Goal: Transaction & Acquisition: Purchase product/service

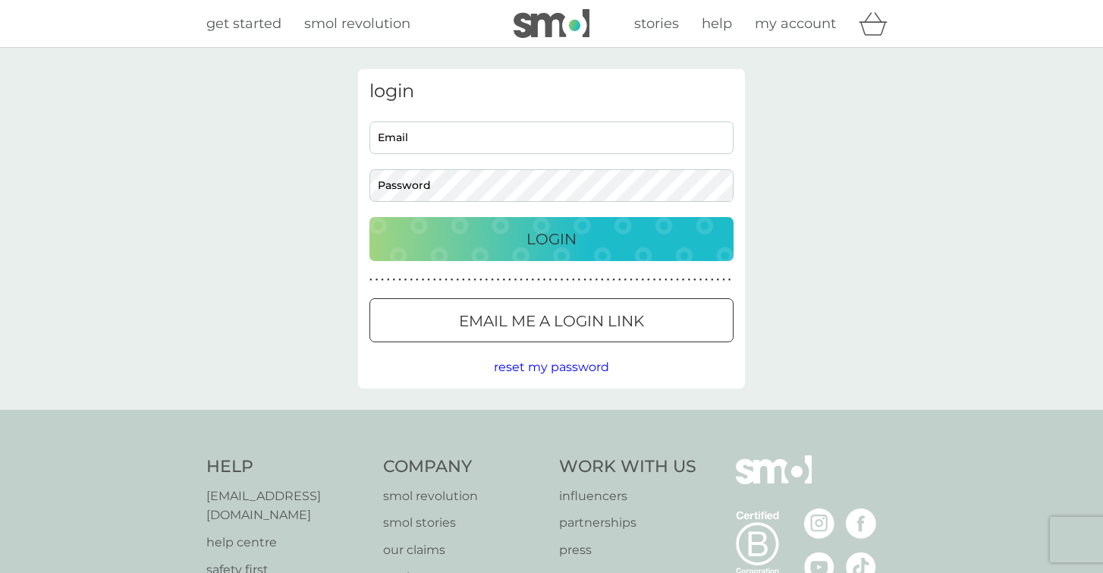
click at [555, 253] on button "Login" at bounding box center [551, 239] width 364 height 44
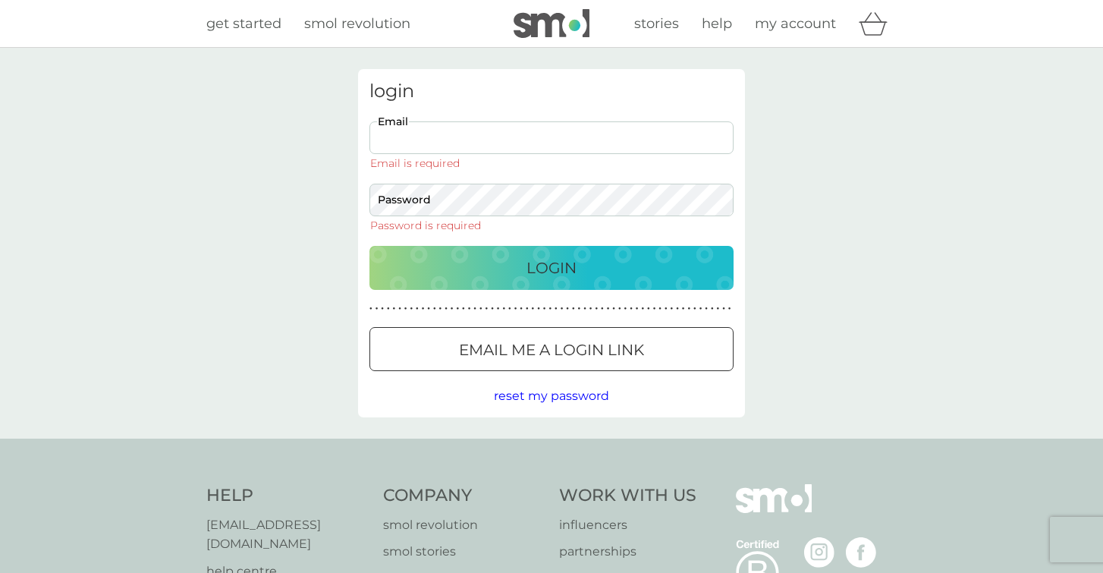
click at [555, 253] on button "Login" at bounding box center [551, 268] width 364 height 44
click at [552, 273] on p "Login" at bounding box center [552, 268] width 50 height 24
type input "[EMAIL_ADDRESS][DOMAIN_NAME]"
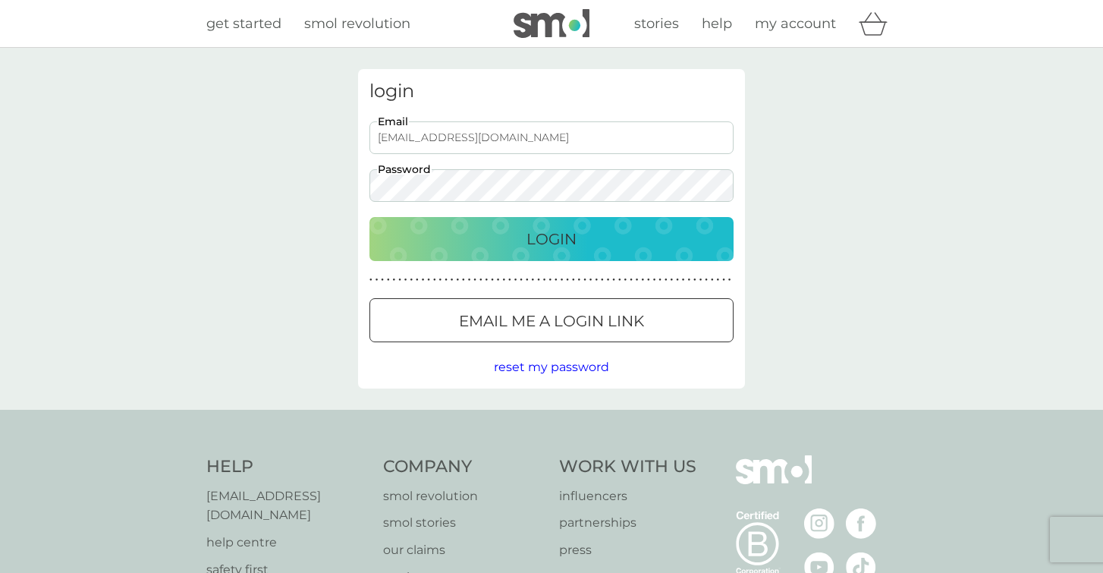
click at [558, 243] on p "Login" at bounding box center [552, 239] width 50 height 24
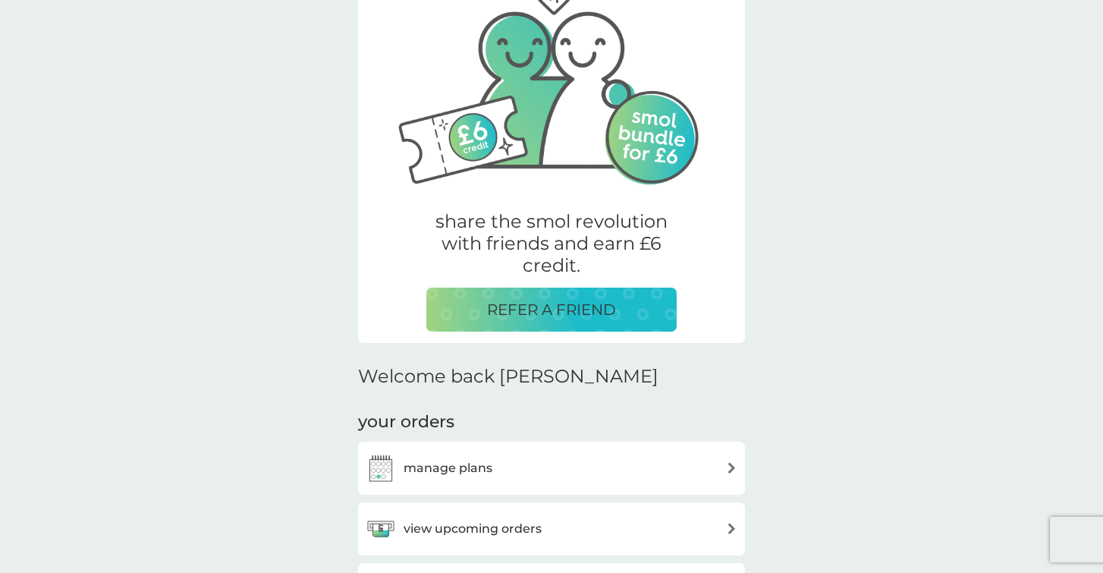
scroll to position [330, 0]
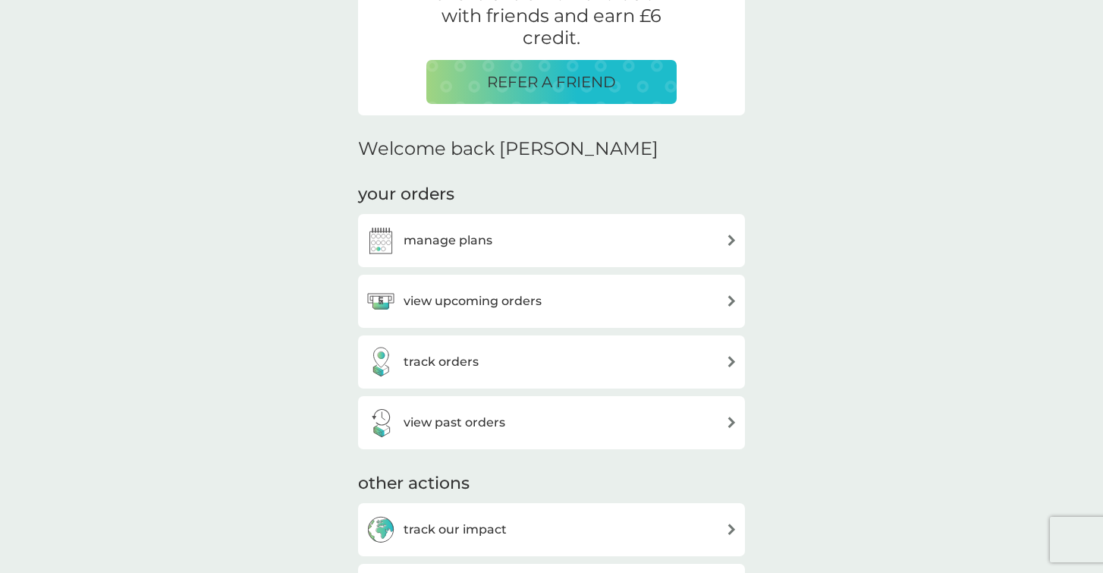
click at [461, 305] on h3 "view upcoming orders" at bounding box center [473, 301] width 138 height 20
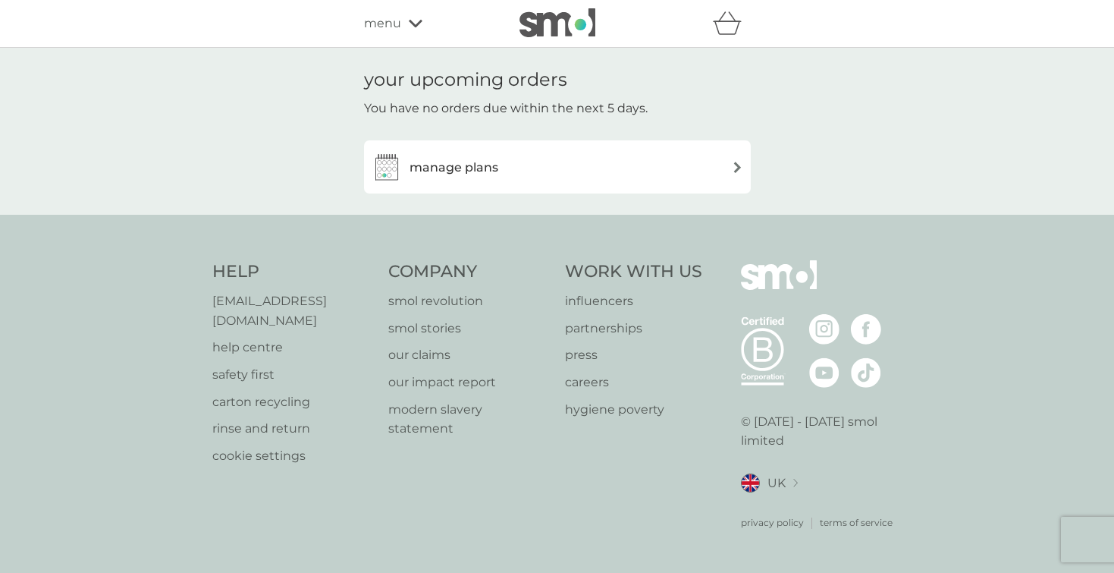
click at [465, 167] on h3 "manage plans" at bounding box center [454, 168] width 89 height 20
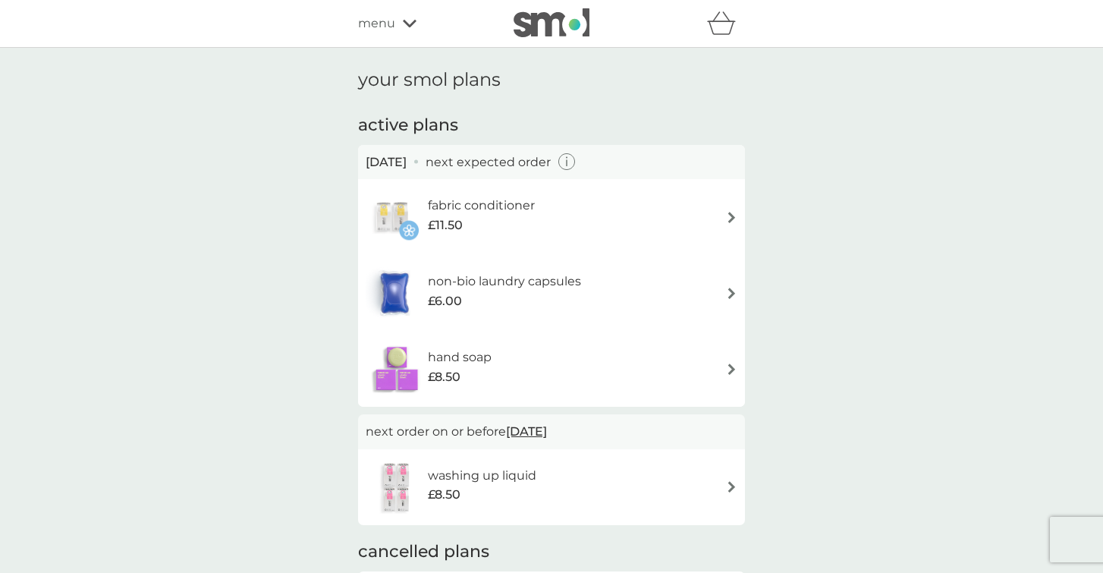
click at [514, 281] on h6 "non-bio laundry capsules" at bounding box center [504, 282] width 153 height 20
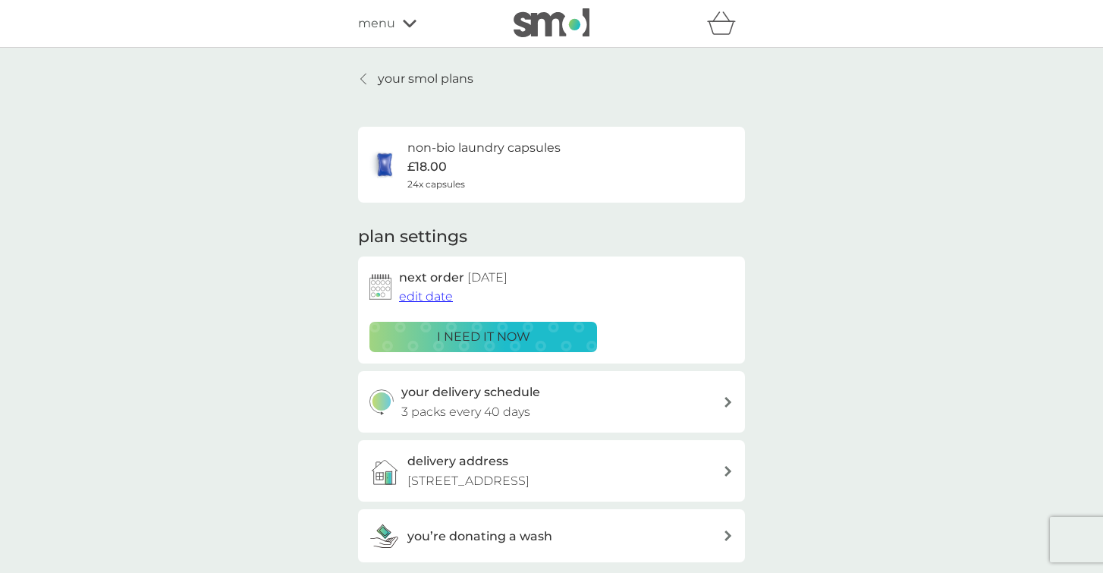
click at [440, 295] on span "edit date" at bounding box center [426, 296] width 54 height 14
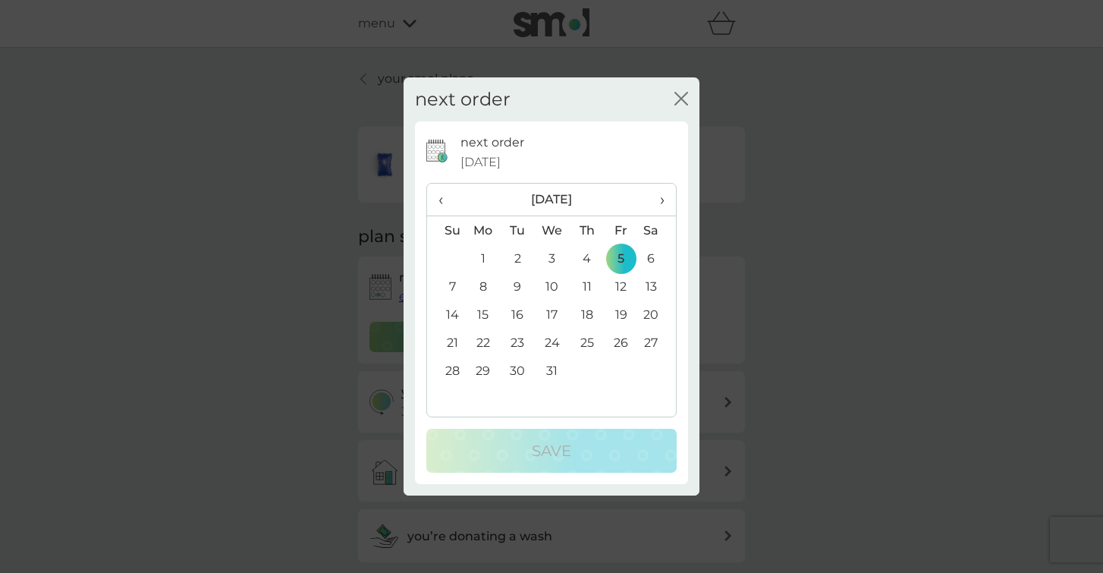
click at [680, 103] on icon "close" at bounding box center [681, 99] width 14 height 14
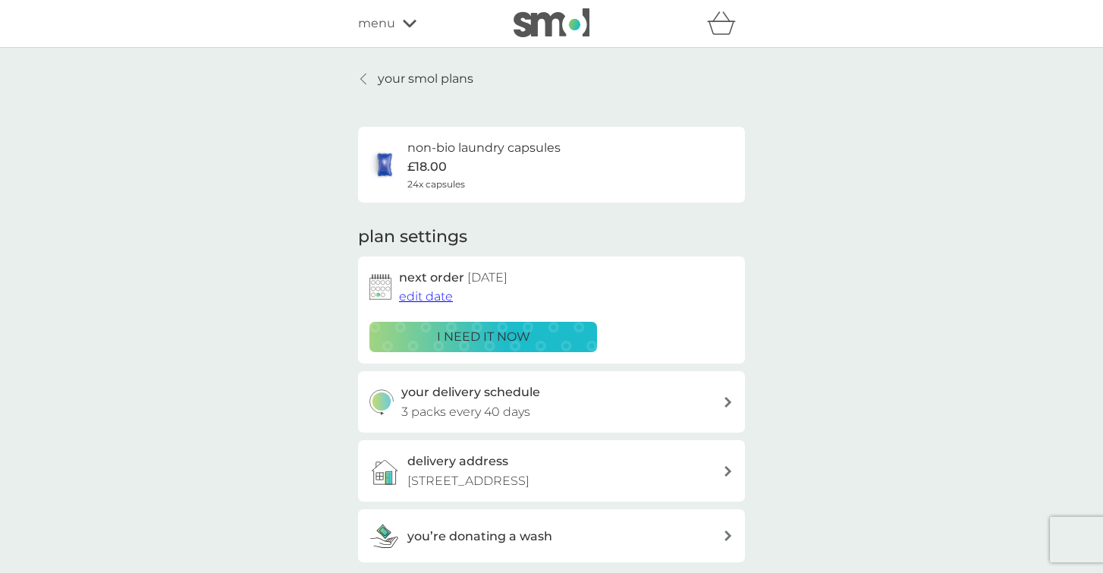
click at [472, 336] on p "i need it now" at bounding box center [483, 337] width 93 height 20
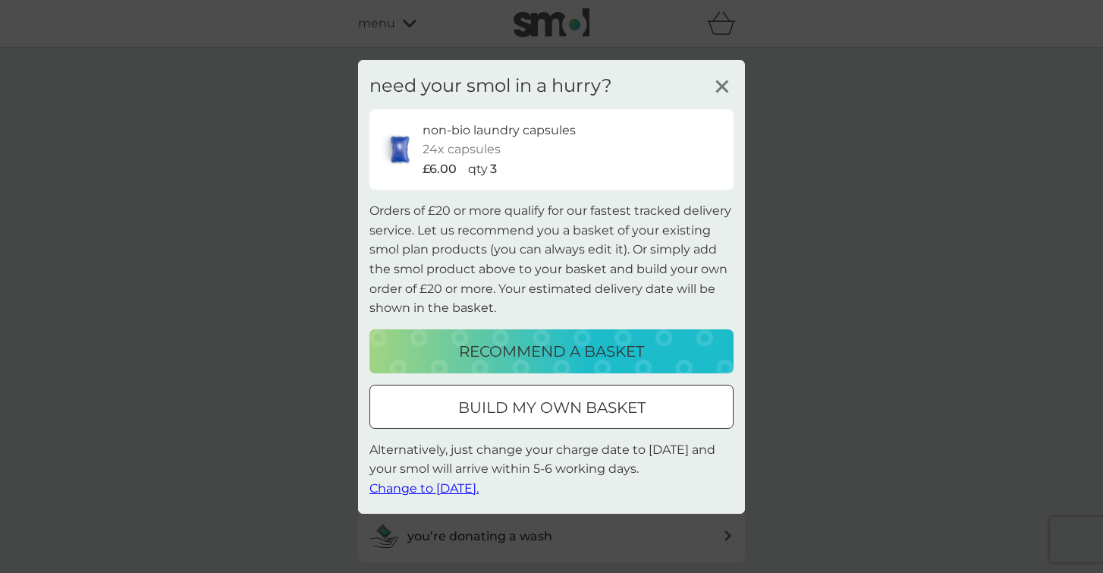
click at [560, 400] on div at bounding box center [551, 407] width 55 height 16
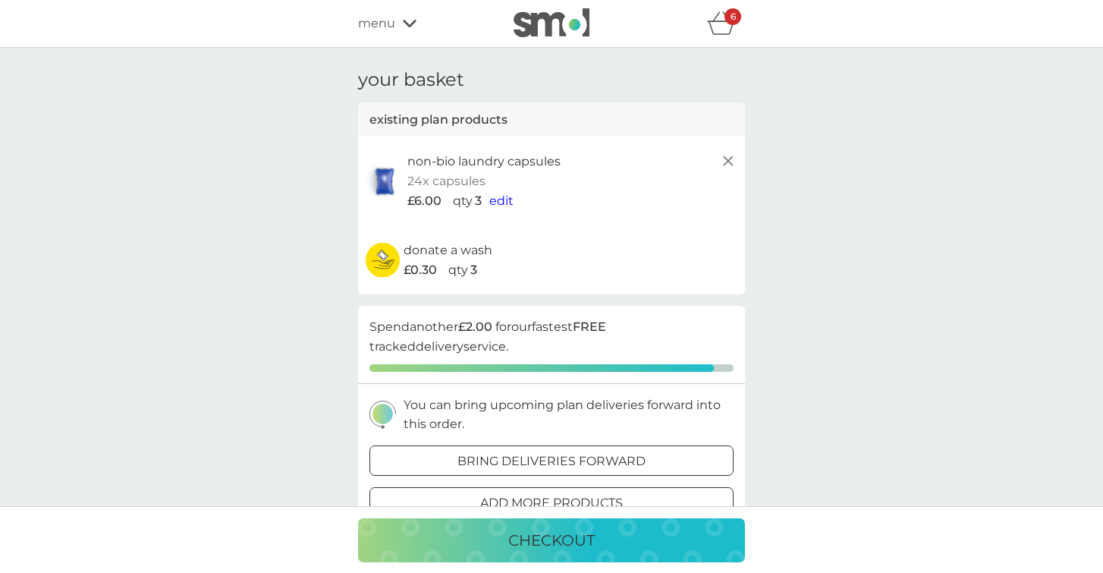
click at [497, 203] on span "edit" at bounding box center [501, 200] width 24 height 14
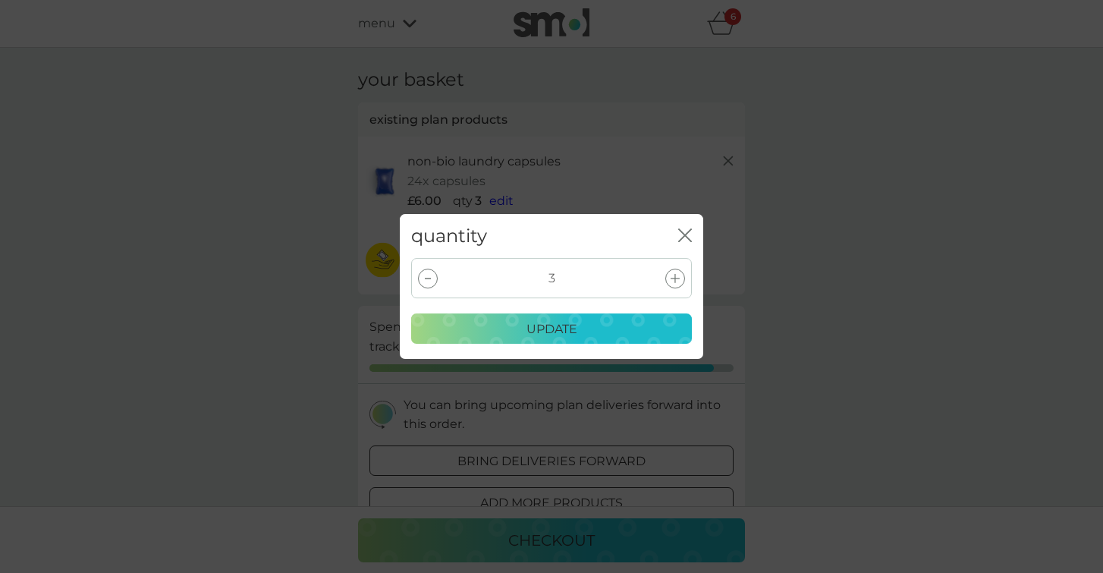
click at [674, 278] on icon at bounding box center [675, 278] width 9 height 9
click at [615, 342] on button "update" at bounding box center [551, 328] width 281 height 30
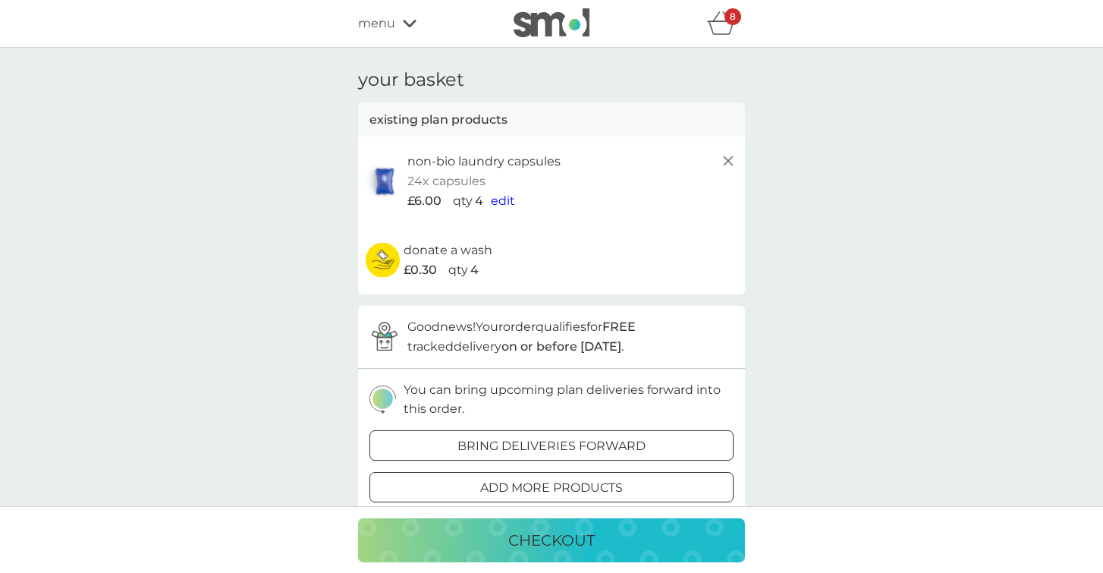
click at [505, 486] on p "add more products" at bounding box center [551, 488] width 143 height 20
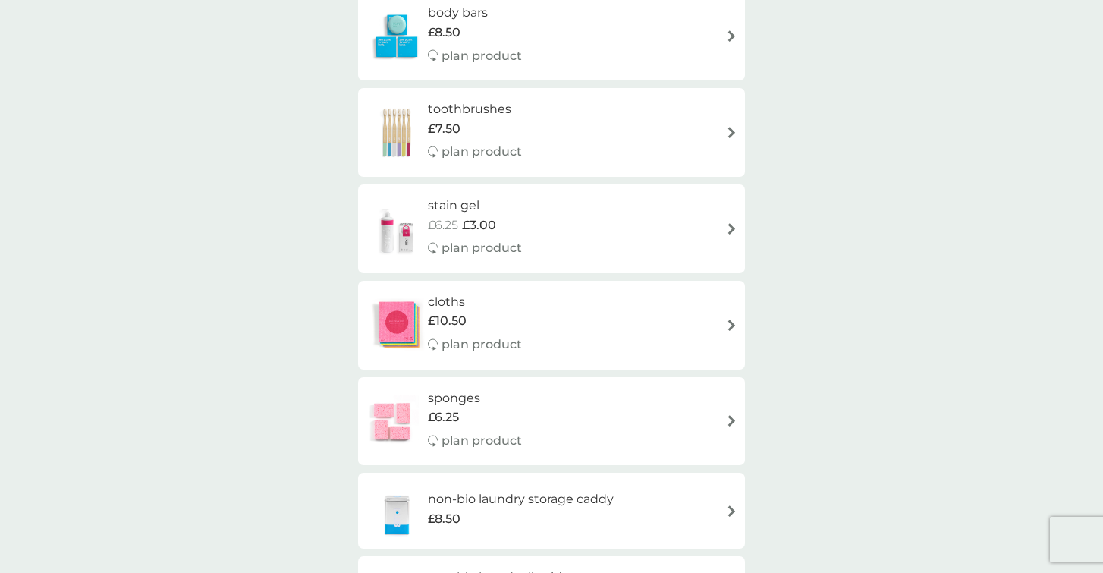
scroll to position [1111, 0]
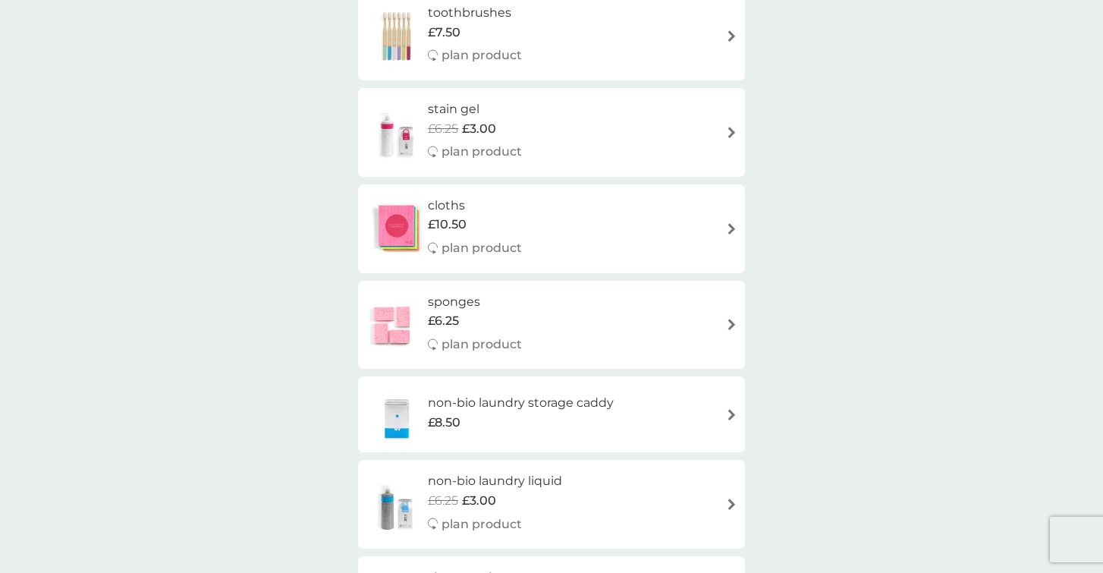
click at [464, 305] on h6 "sponges" at bounding box center [475, 302] width 94 height 20
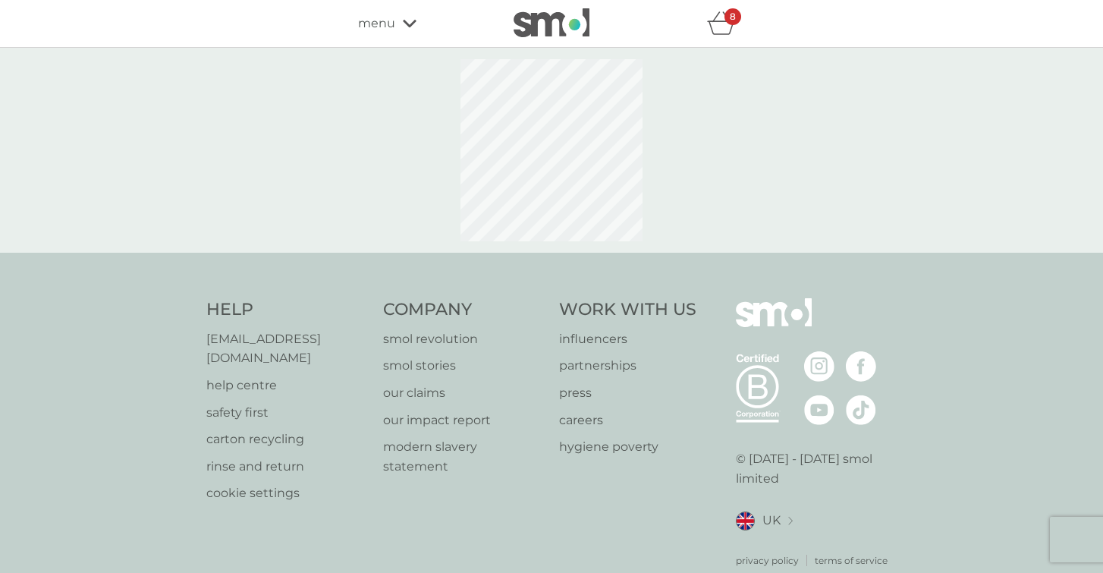
select select "63"
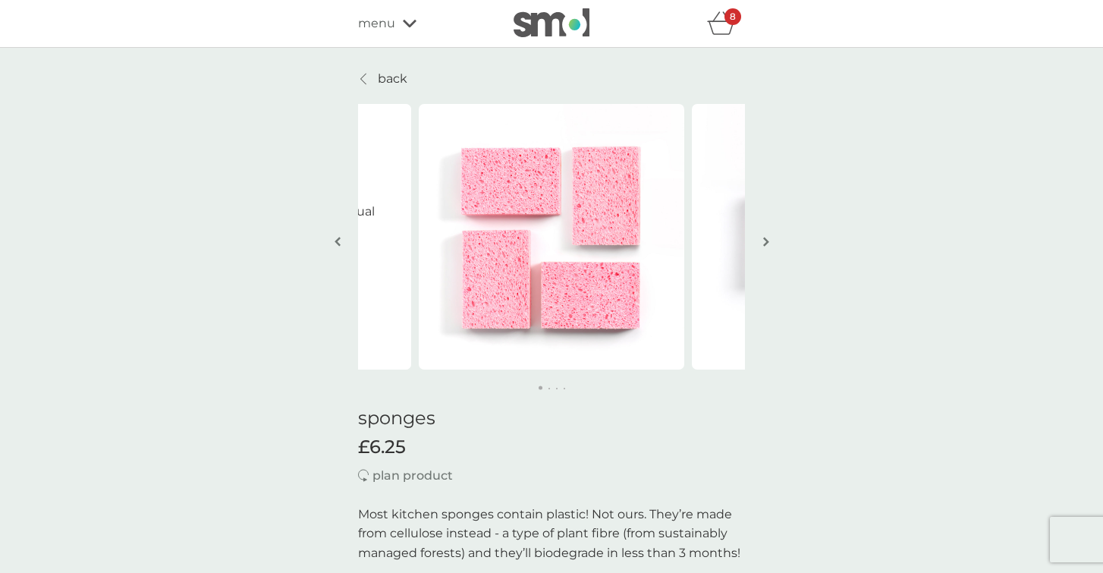
click at [764, 245] on img "button" at bounding box center [766, 241] width 6 height 11
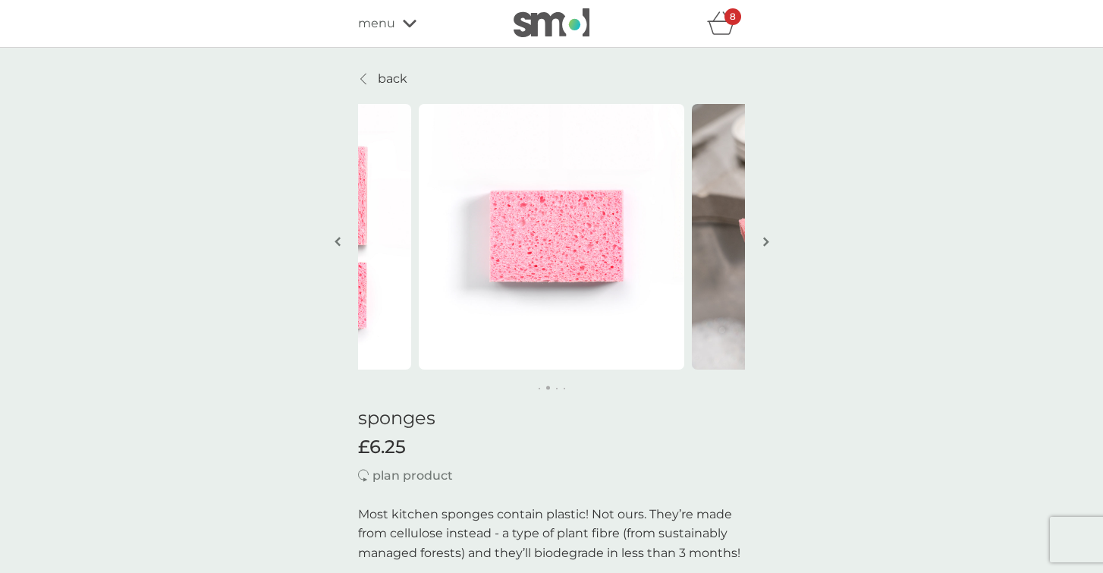
click at [764, 245] on img "button" at bounding box center [766, 241] width 6 height 11
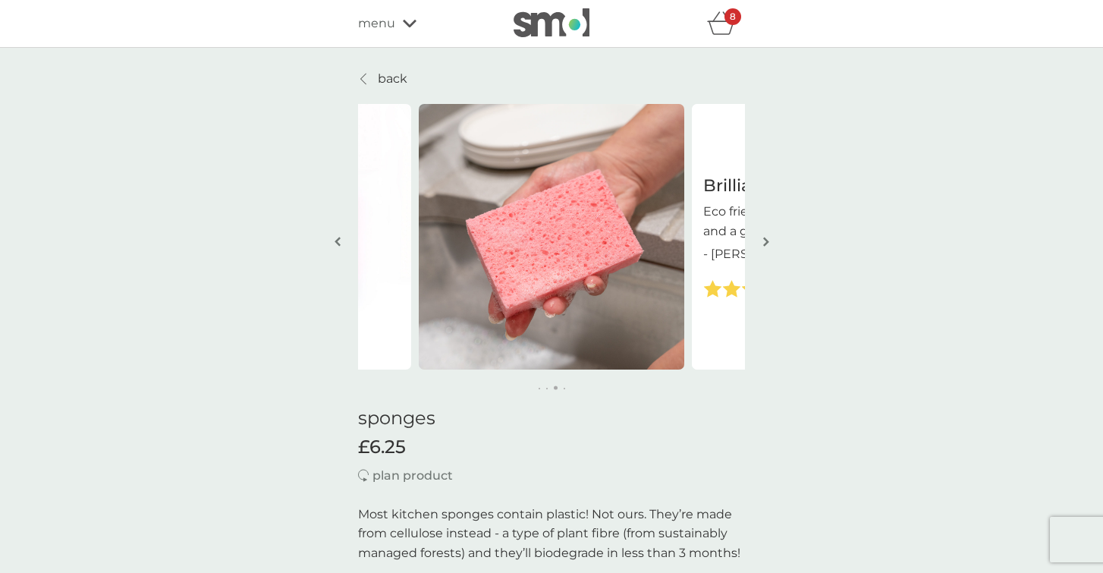
click at [764, 245] on img "button" at bounding box center [766, 241] width 6 height 11
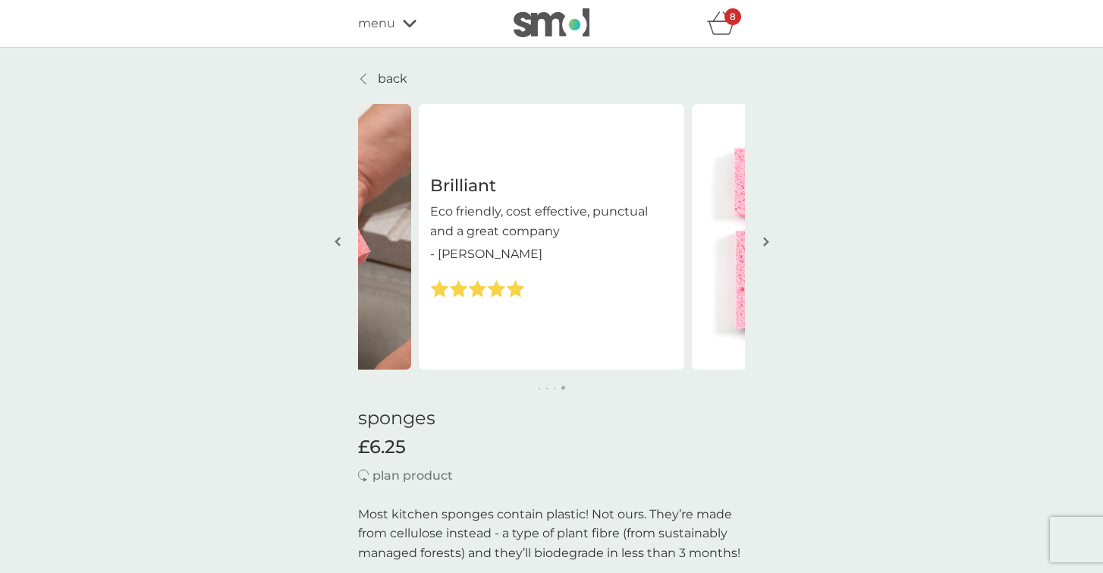
click at [764, 245] on img "button" at bounding box center [766, 241] width 6 height 11
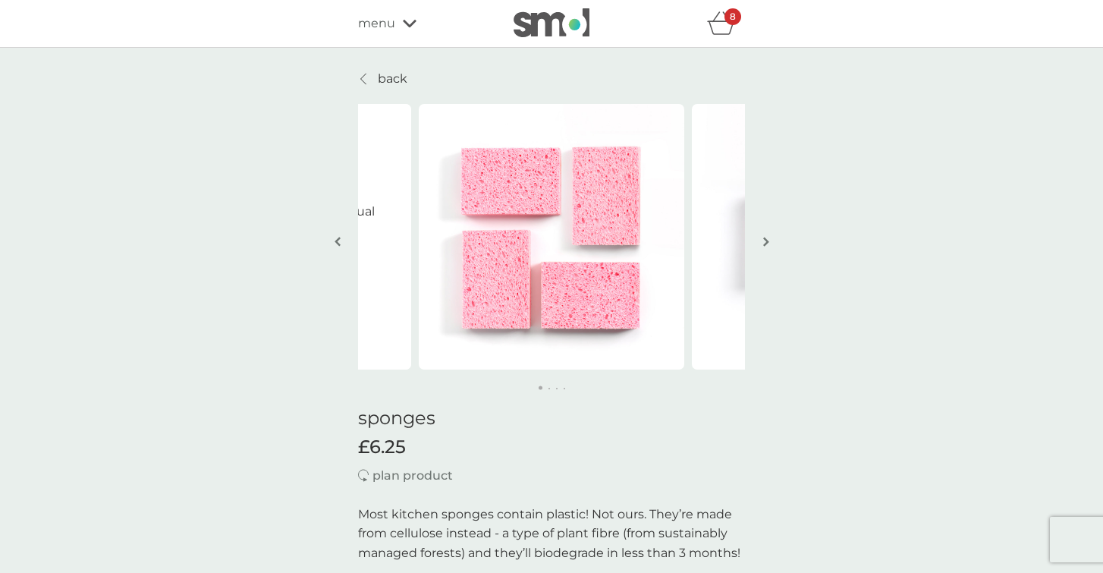
click at [764, 245] on img "button" at bounding box center [766, 241] width 6 height 11
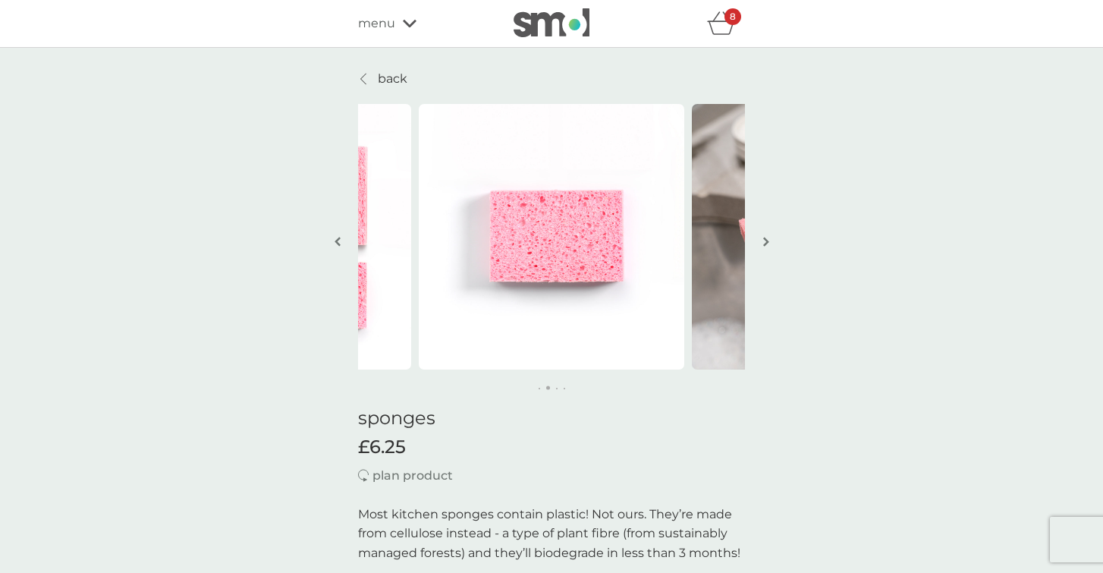
click at [764, 245] on img "button" at bounding box center [766, 241] width 6 height 11
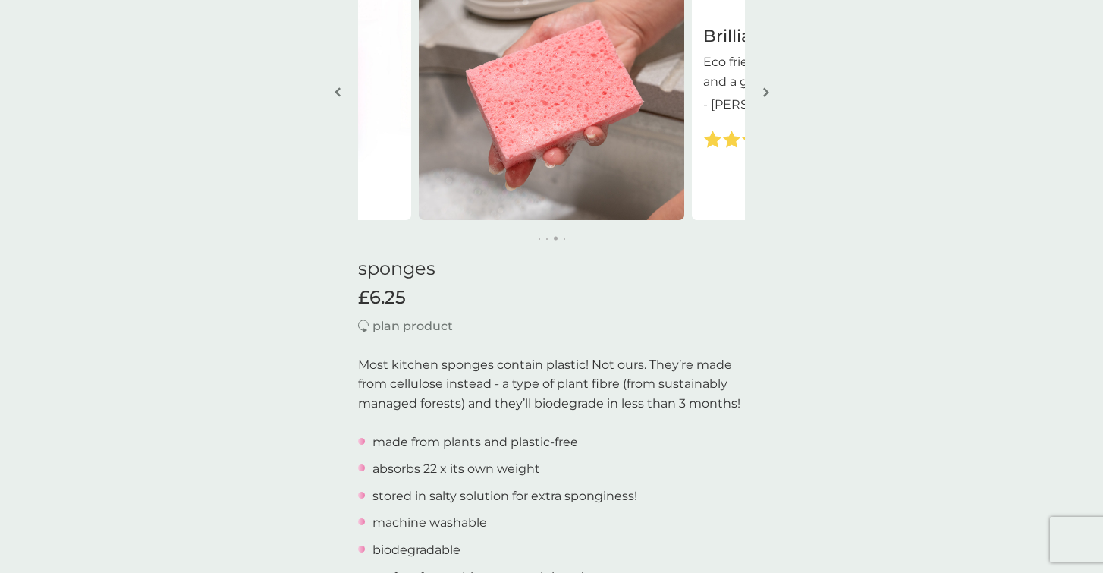
scroll to position [266, 0]
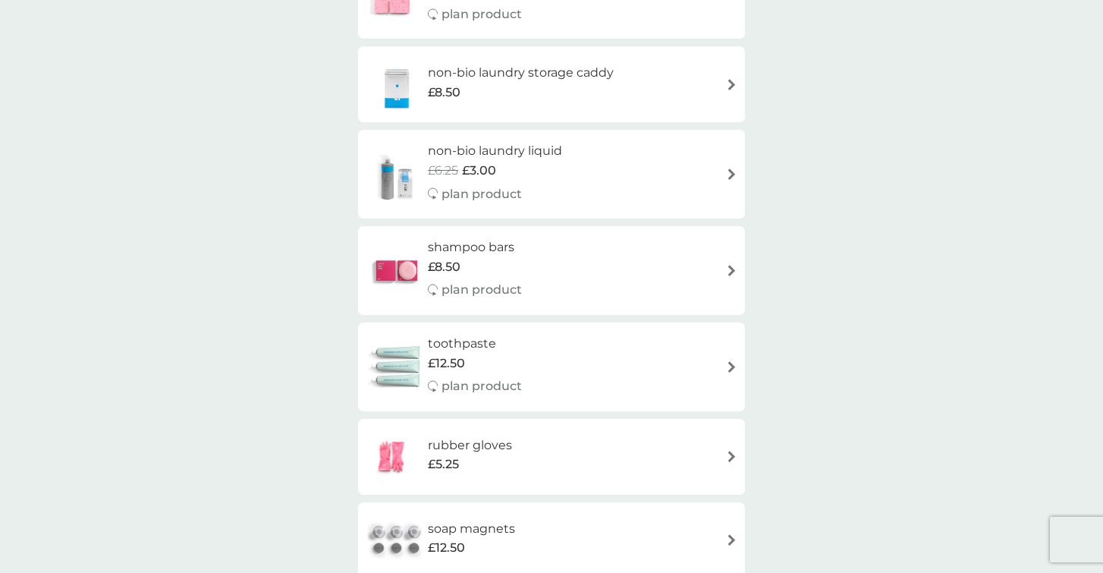
scroll to position [1522, 0]
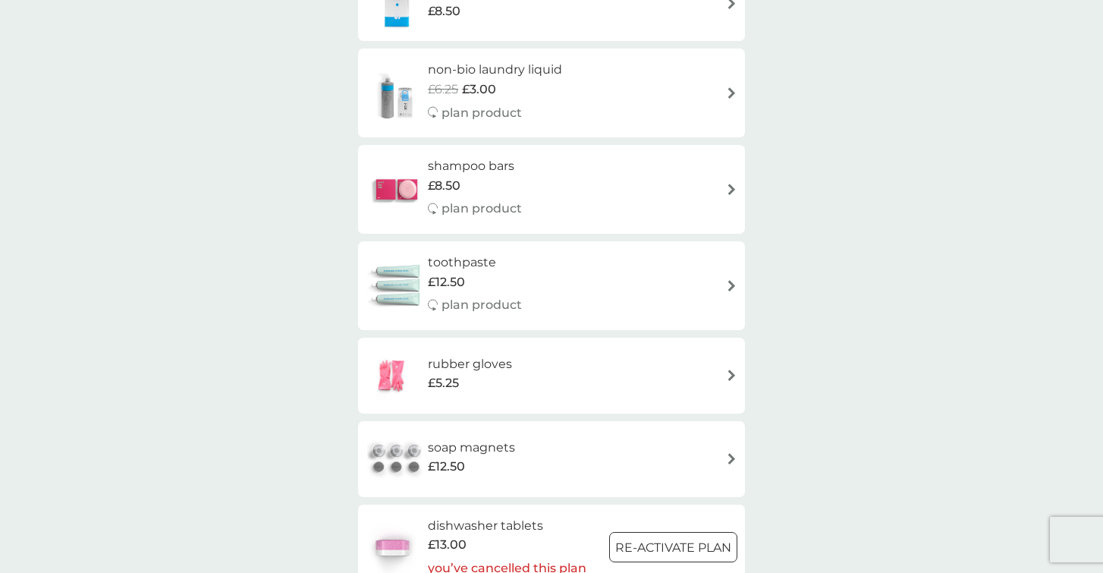
click at [505, 363] on h6 "rubber gloves" at bounding box center [470, 364] width 84 height 20
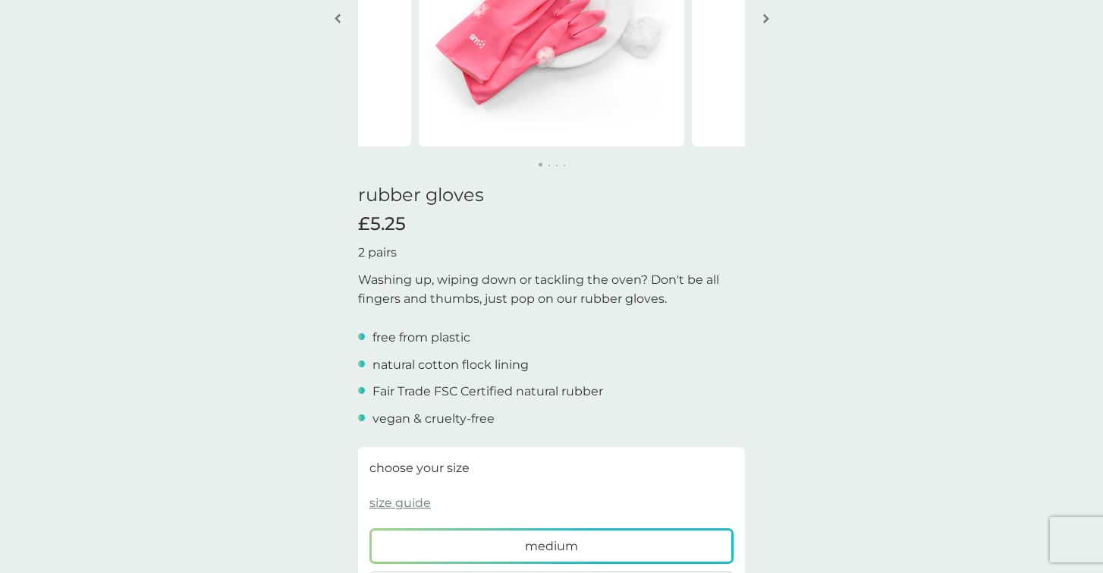
scroll to position [347, 0]
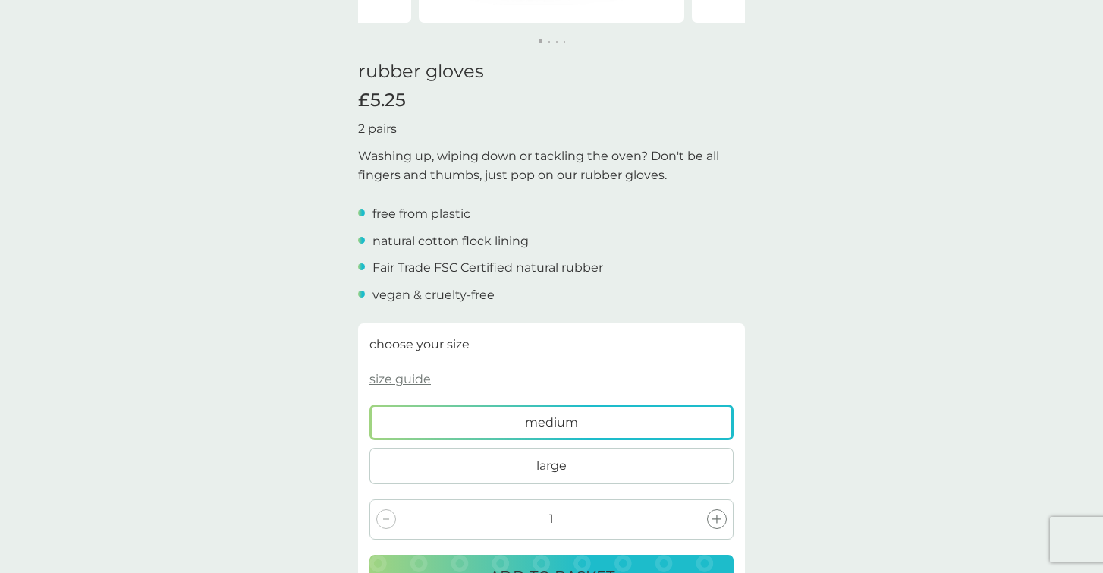
click at [476, 471] on label "large" at bounding box center [551, 466] width 364 height 36
click at [369, 404] on input "large" at bounding box center [369, 404] width 0 height 0
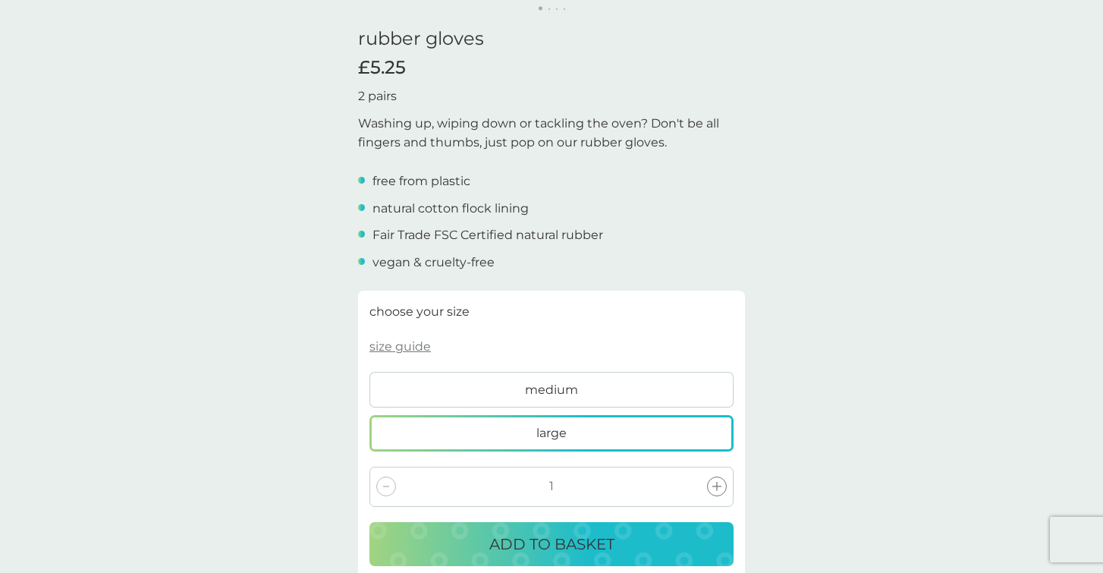
scroll to position [448, 0]
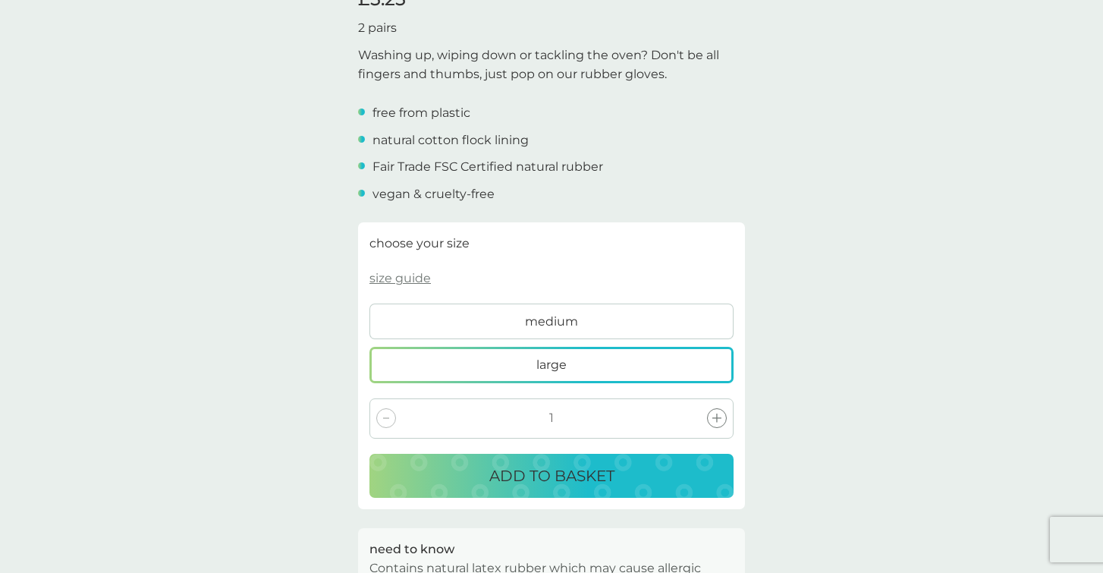
click at [511, 472] on p "ADD TO BASKET" at bounding box center [551, 476] width 125 height 24
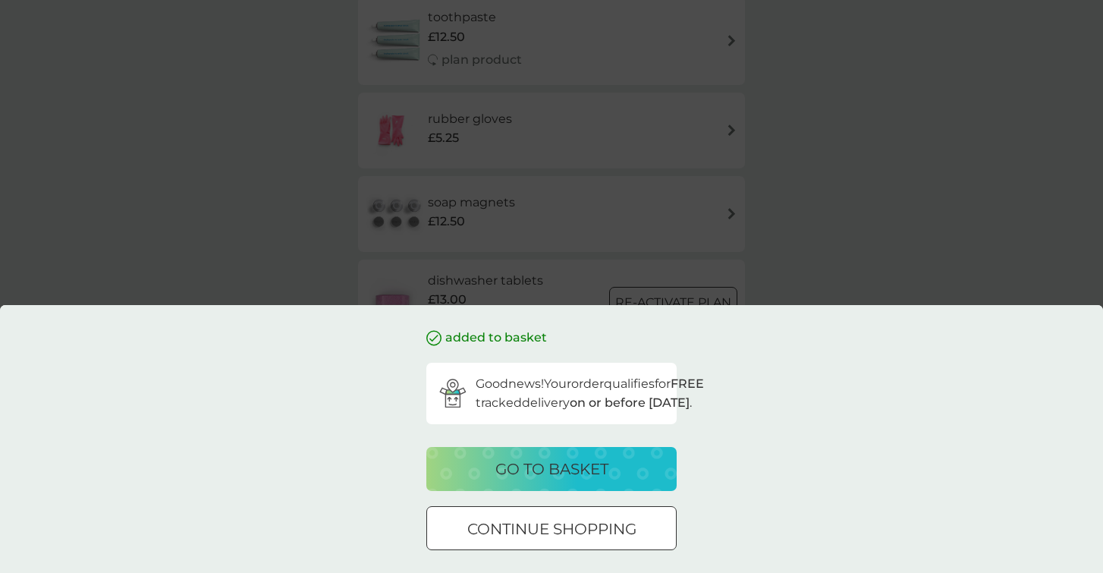
scroll to position [2004, 0]
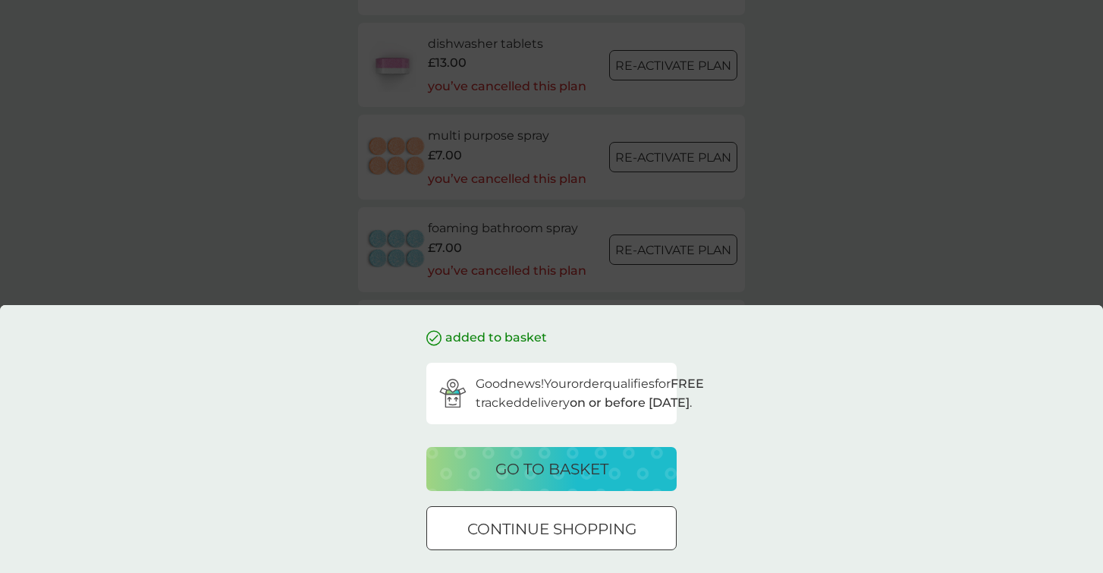
click at [547, 541] on button "continue shopping" at bounding box center [551, 528] width 250 height 44
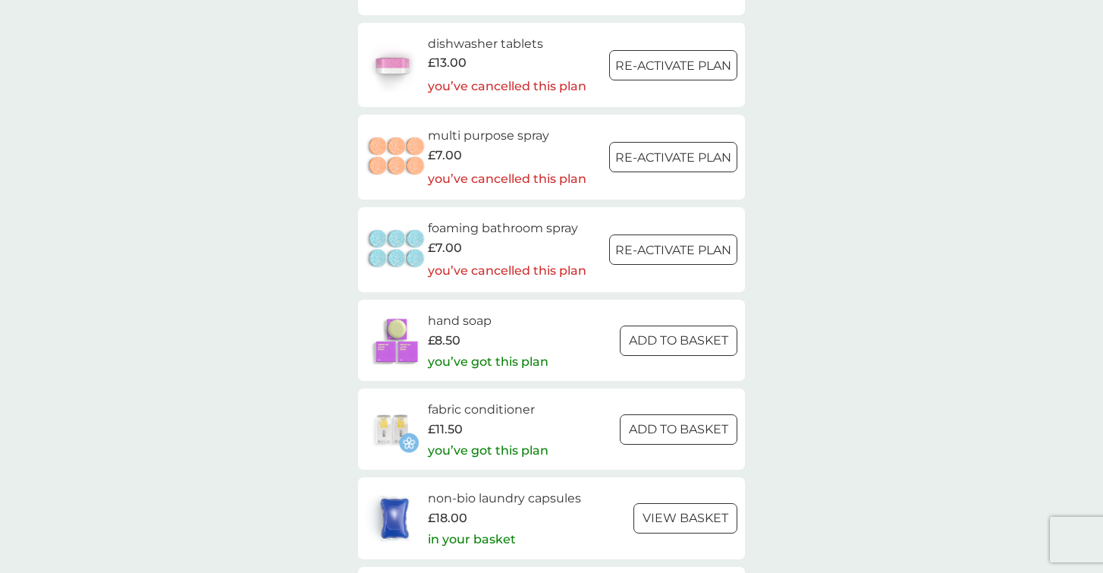
scroll to position [2134, 0]
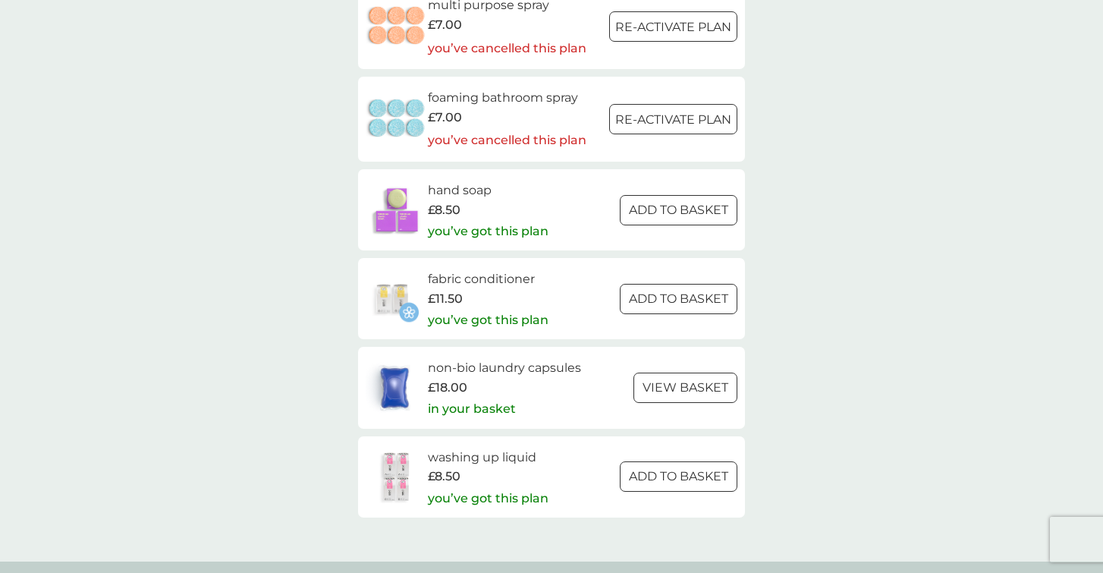
click at [683, 302] on div at bounding box center [679, 299] width 55 height 16
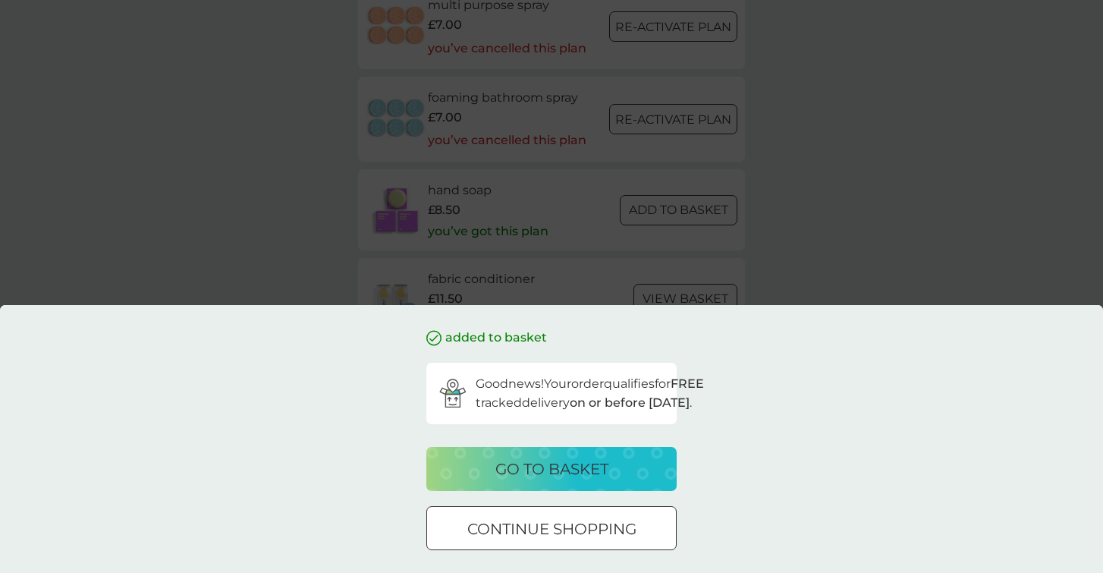
click at [552, 523] on div at bounding box center [551, 529] width 55 height 16
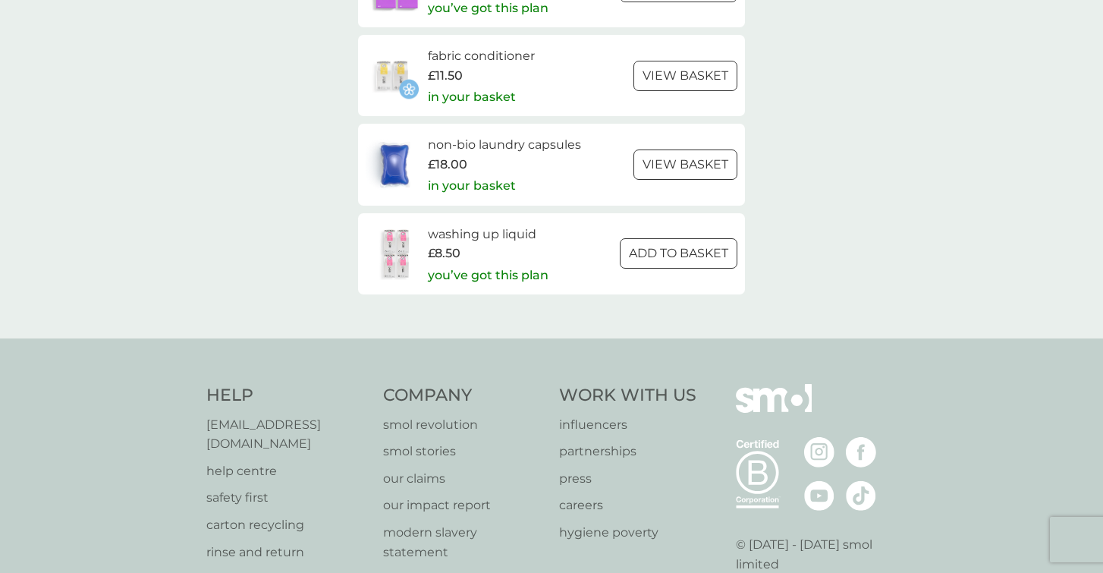
scroll to position [2221, 0]
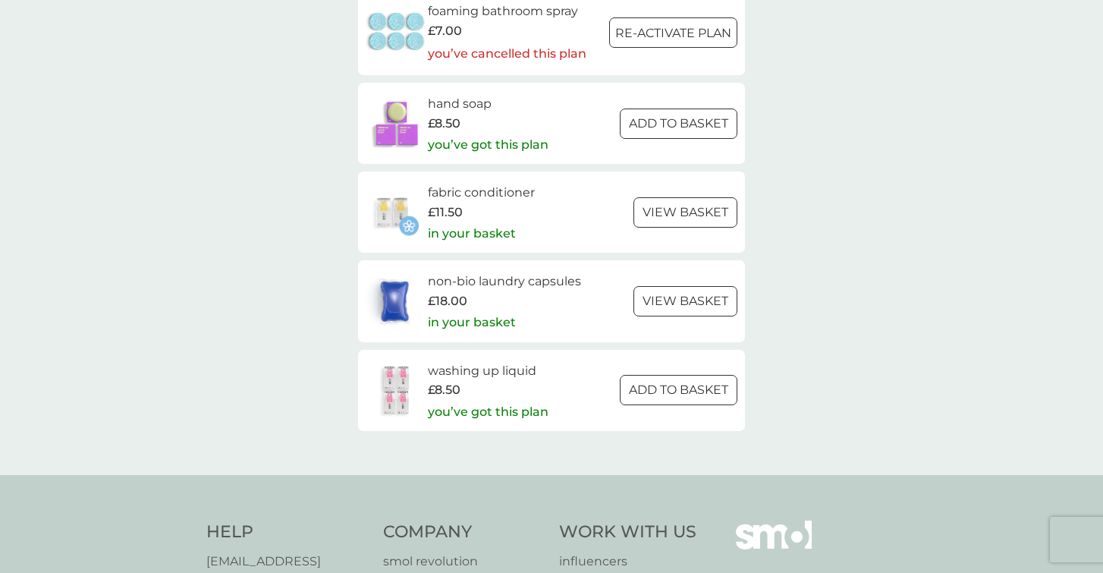
click at [703, 215] on div at bounding box center [686, 212] width 55 height 16
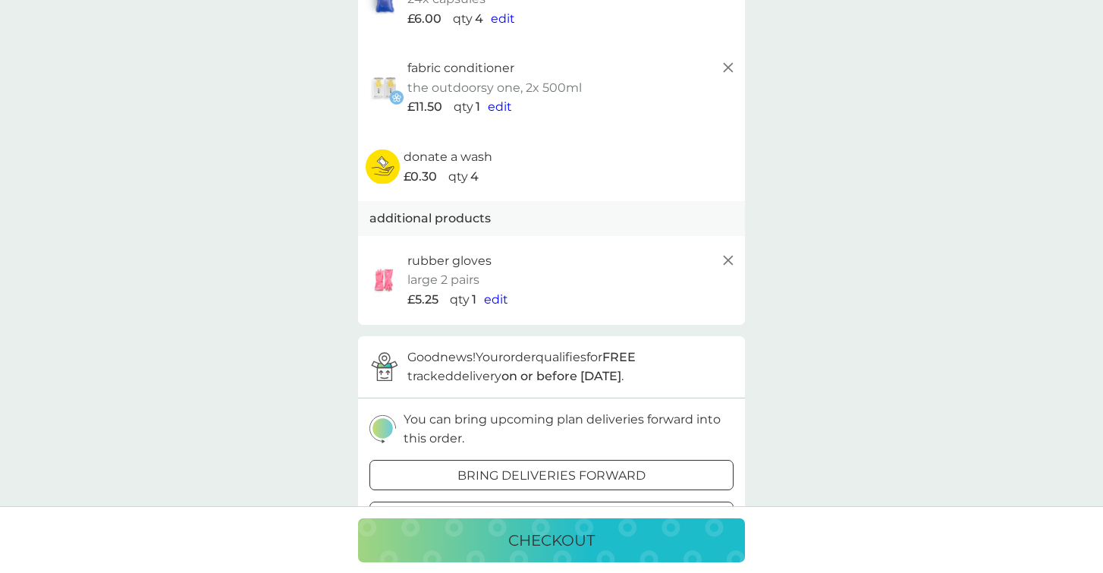
scroll to position [404, 0]
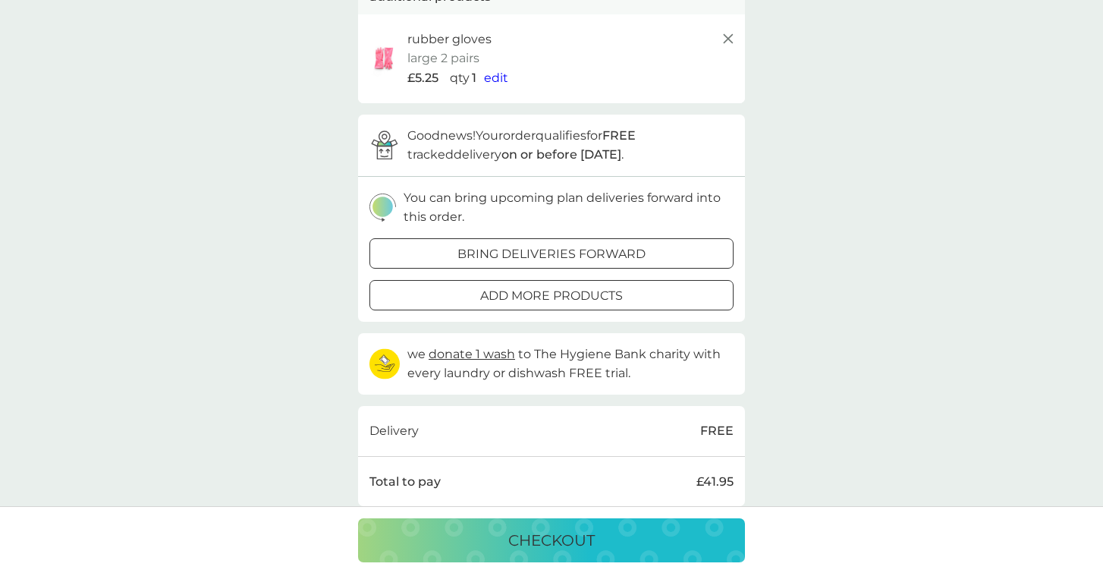
click at [565, 542] on p "checkout" at bounding box center [551, 540] width 86 height 24
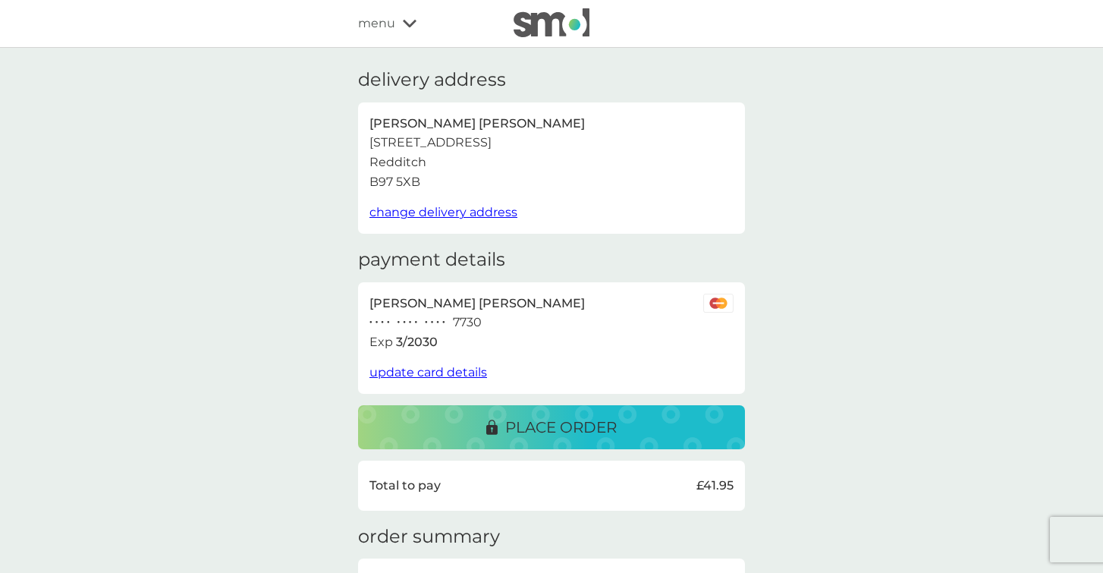
click at [570, 429] on p "place order" at bounding box center [561, 427] width 112 height 24
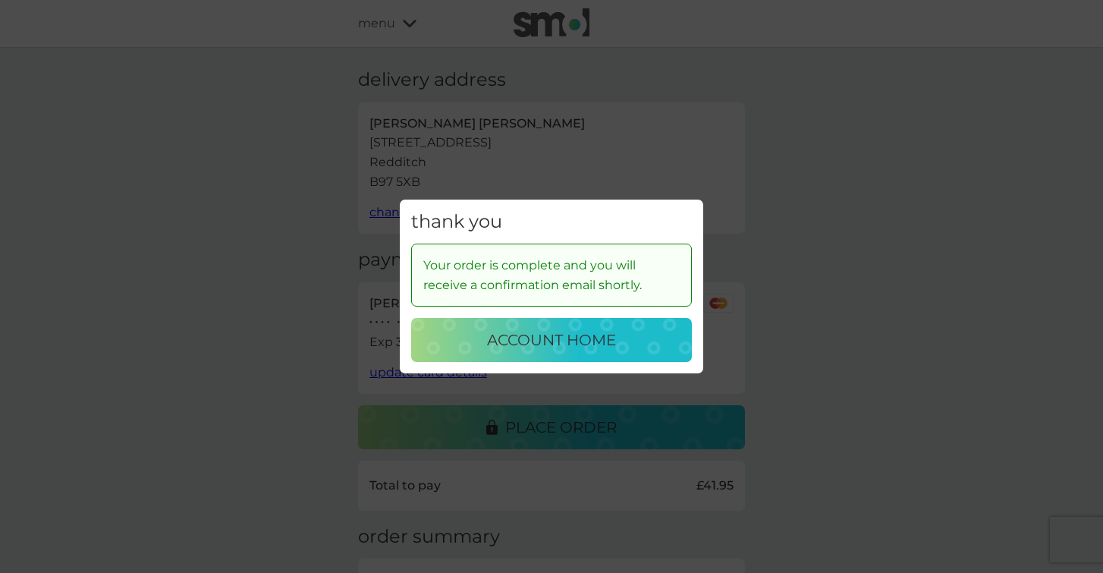
click at [585, 342] on p "account home" at bounding box center [551, 340] width 129 height 24
